Goal: Check status: Check status

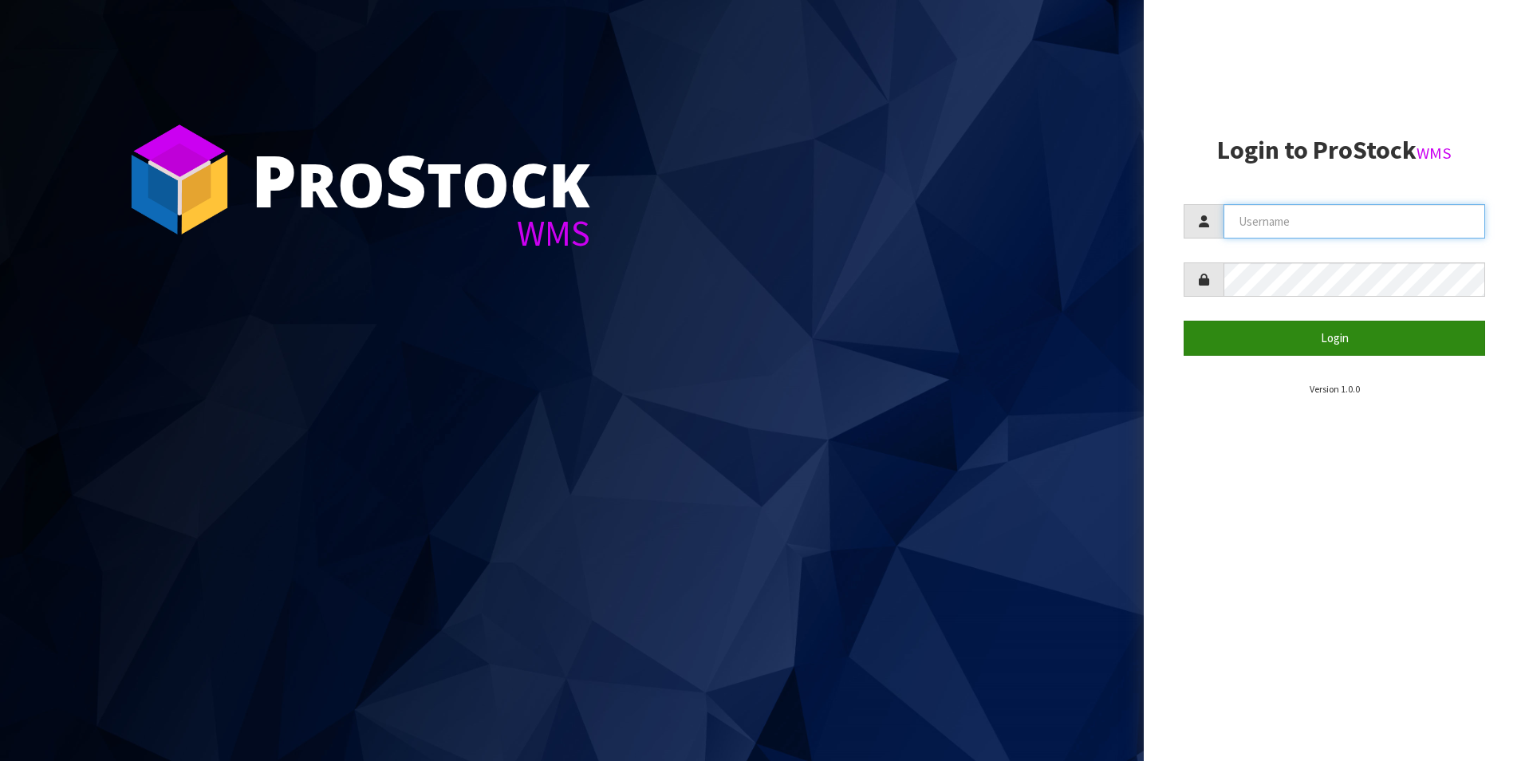
type input "YOURREFORMER"
click at [1351, 332] on button "Login" at bounding box center [1335, 338] width 302 height 34
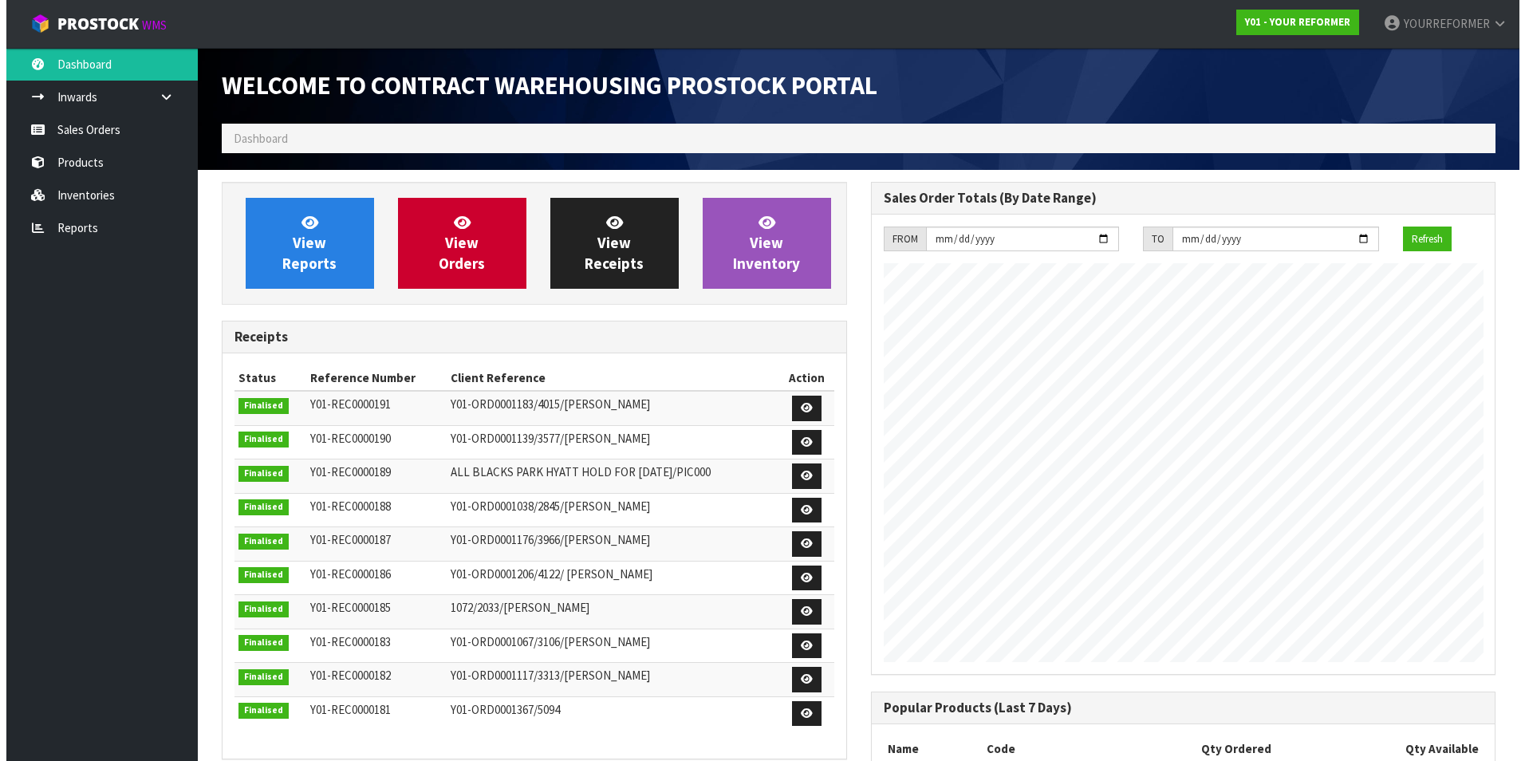
scroll to position [782, 649]
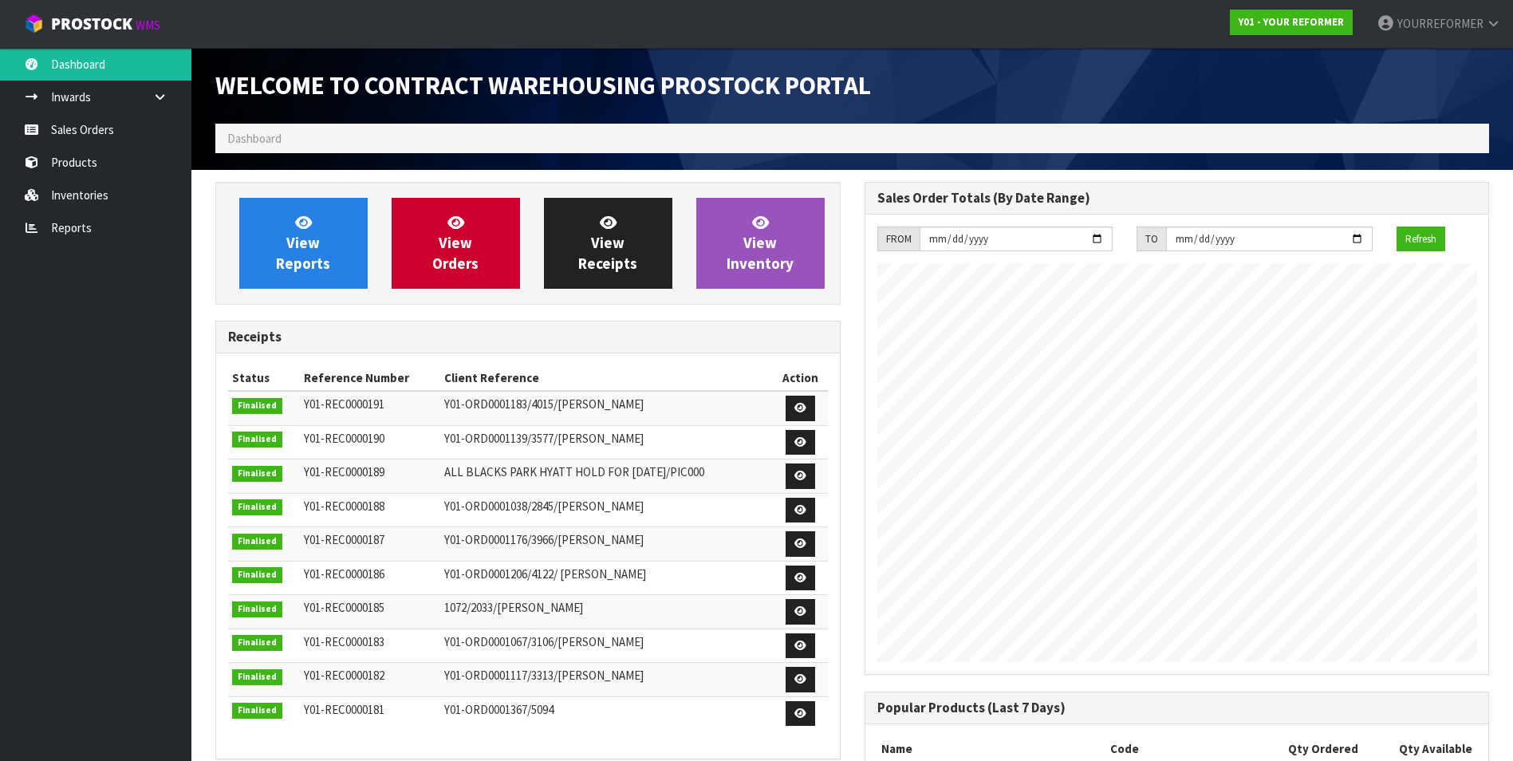
click at [241, 143] on span "Dashboard" at bounding box center [254, 138] width 54 height 15
click at [264, 140] on span "Dashboard" at bounding box center [254, 138] width 54 height 15
click at [89, 136] on link "Sales Orders" at bounding box center [95, 129] width 191 height 33
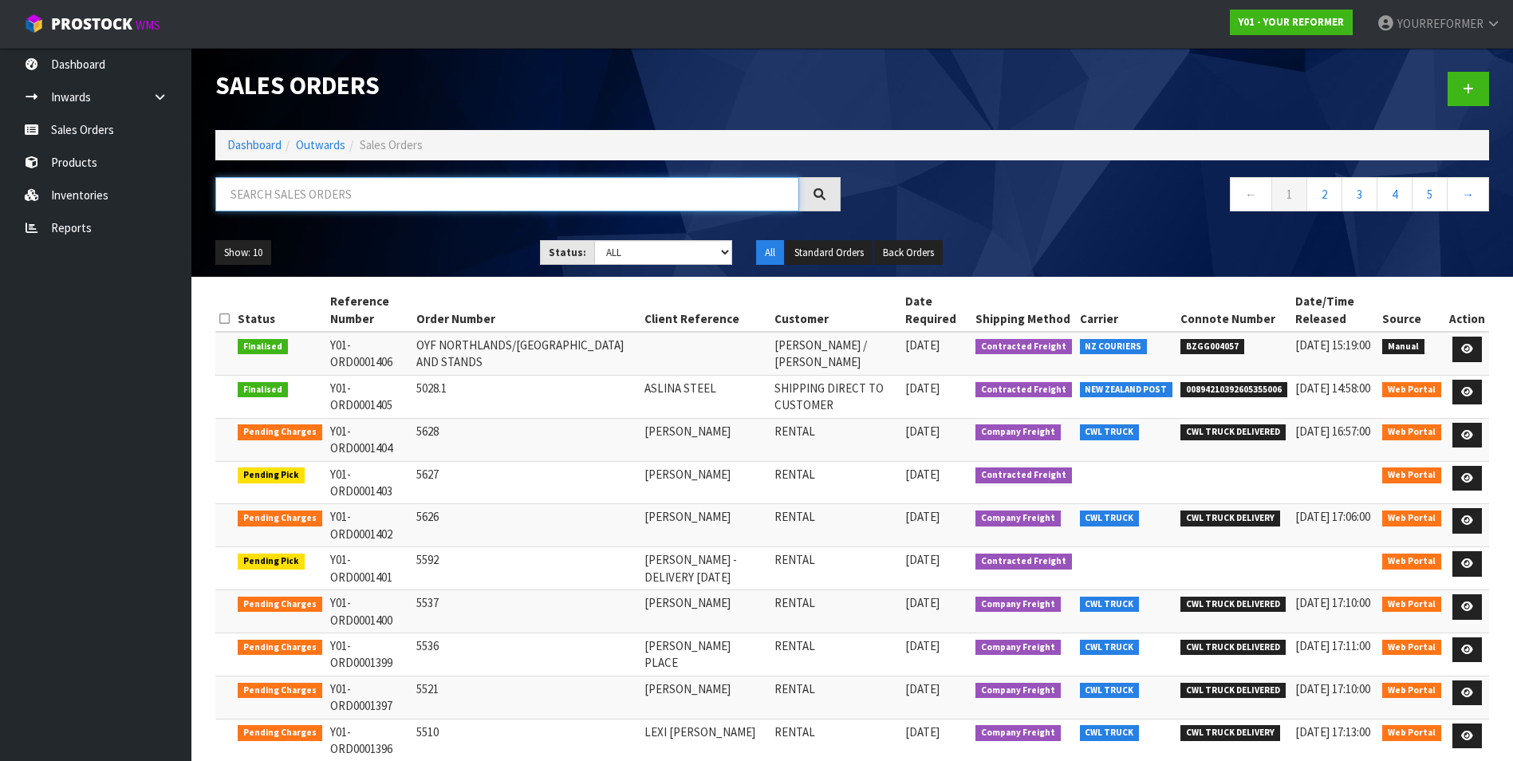
click at [312, 203] on input "text" at bounding box center [507, 194] width 584 height 34
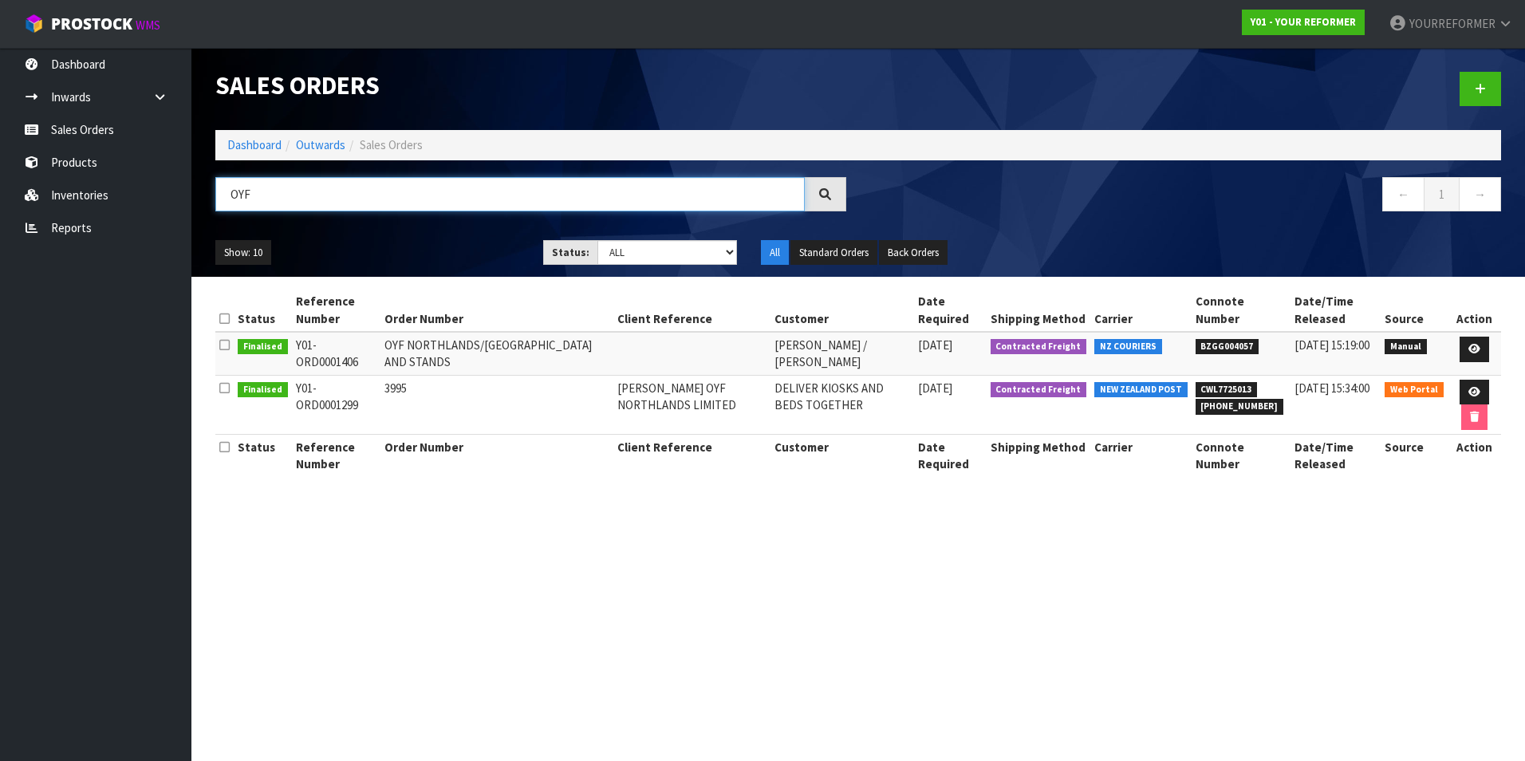
type input "OYF"
click at [1333, 599] on section "Sales Orders Dashboard Outwards Sales Orders OYF ← 1 → Show: 10 5 10 25 50 Stat…" at bounding box center [762, 380] width 1525 height 761
click at [1367, 641] on section "Sales Orders Dashboard Outwards Sales Orders OYF ← 1 → Show: 10 5 10 25 50 Stat…" at bounding box center [762, 380] width 1525 height 761
drag, startPoint x: 123, startPoint y: 667, endPoint x: 295, endPoint y: 677, distance: 172.6
click at [123, 669] on ul "Dashboard Inwards Purchase Orders Receipts Sales Orders Products Inventories Re…" at bounding box center [95, 404] width 191 height 713
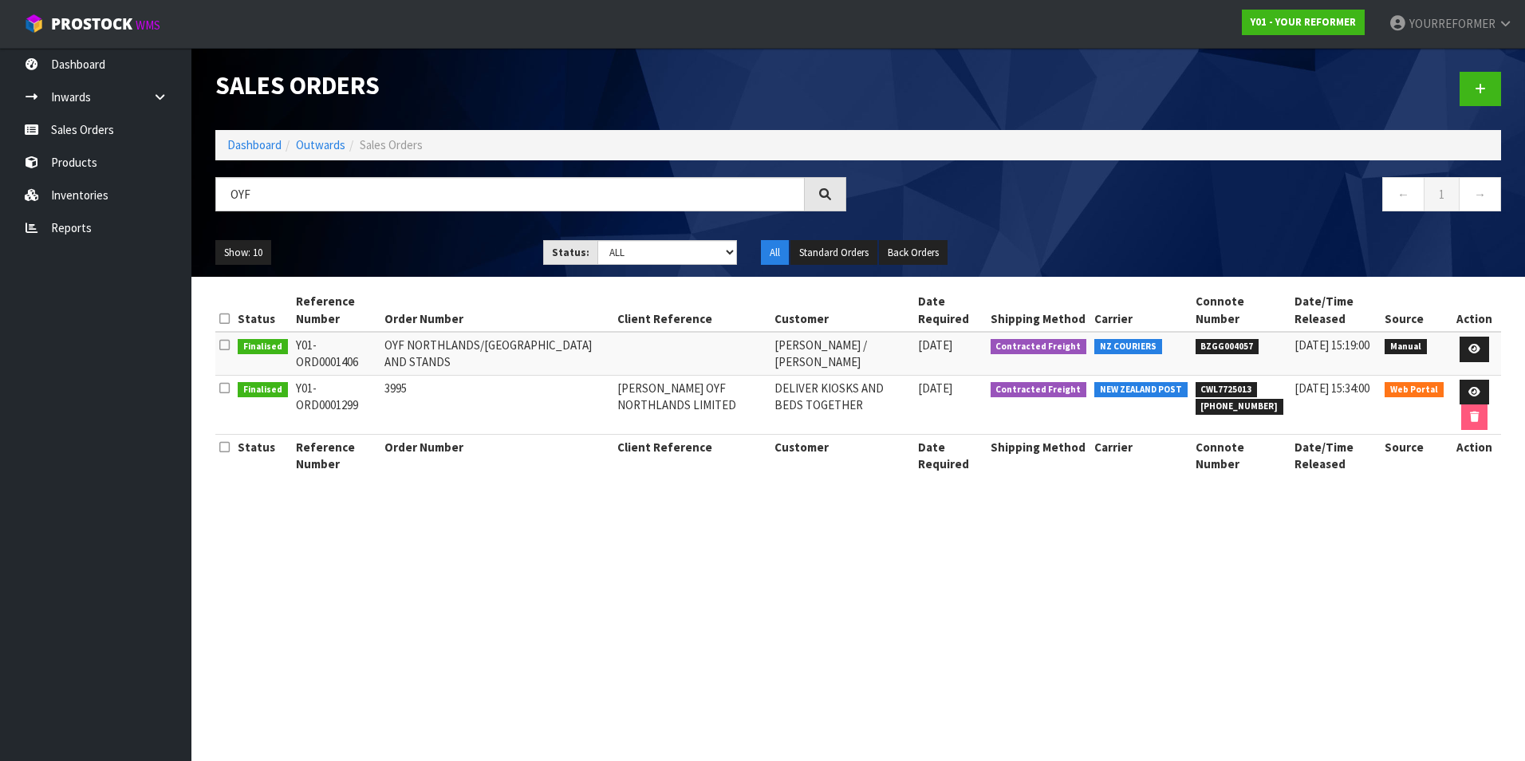
drag, startPoint x: 24, startPoint y: 334, endPoint x: 147, endPoint y: 153, distance: 218.8
click at [23, 334] on ul "Dashboard Inwards Purchase Orders Receipts Sales Orders Products Inventories Re…" at bounding box center [95, 404] width 191 height 713
click at [1000, 531] on section "Sales Orders Dashboard Outwards Sales Orders OYF ← 1 → Show: 10 5 10 25 50 Stat…" at bounding box center [762, 380] width 1525 height 761
